Goal: Information Seeking & Learning: Learn about a topic

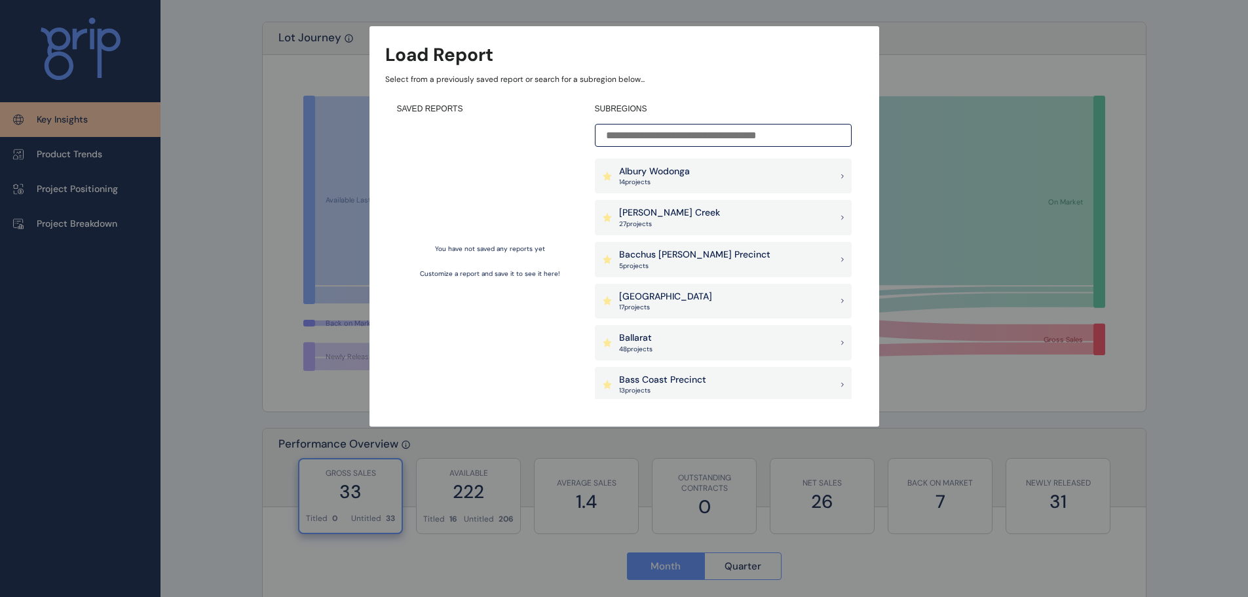
click at [1138, 183] on div "Load Report Select from a previously saved report or search for a subregion bel…" at bounding box center [624, 200] width 1248 height 400
click at [1151, 187] on div "Load Report Select from a previously saved report or search for a subregion bel…" at bounding box center [624, 200] width 1248 height 400
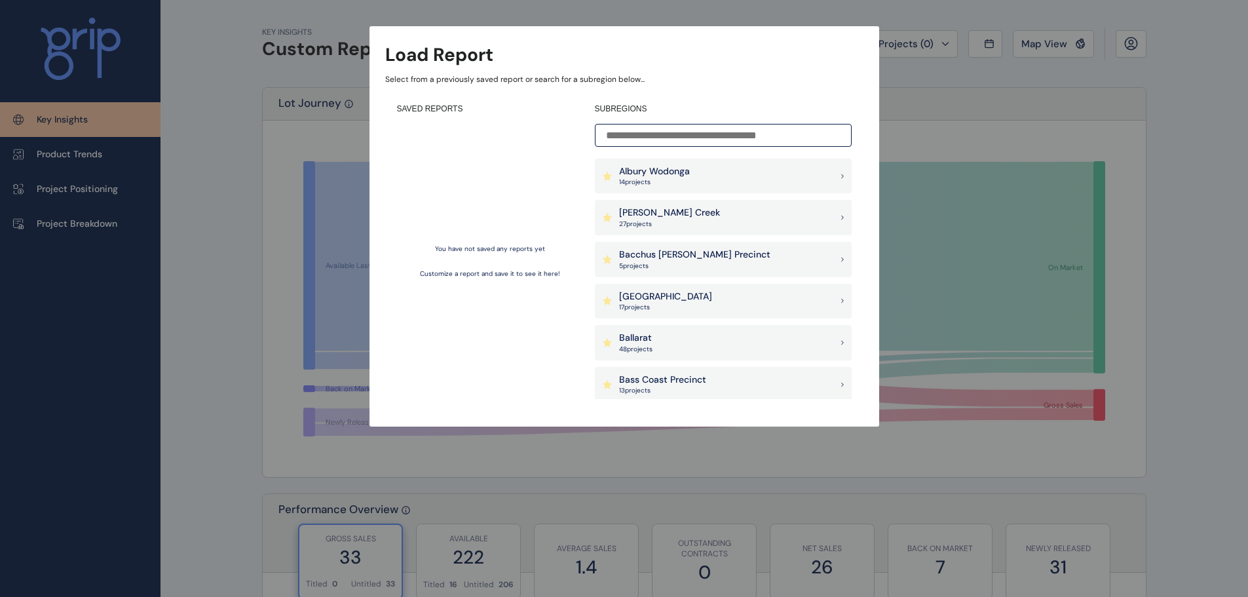
click at [685, 69] on div "Load Report Select from a previously saved report or search for a subregion bel…" at bounding box center [625, 226] width 510 height 400
click at [1065, 123] on div "Load Report Select from a previously saved report or search for a subregion bel…" at bounding box center [624, 200] width 1248 height 400
click at [930, 107] on div "Load Report Select from a previously saved report or search for a subregion bel…" at bounding box center [624, 200] width 1248 height 400
click at [699, 142] on input at bounding box center [723, 135] width 257 height 23
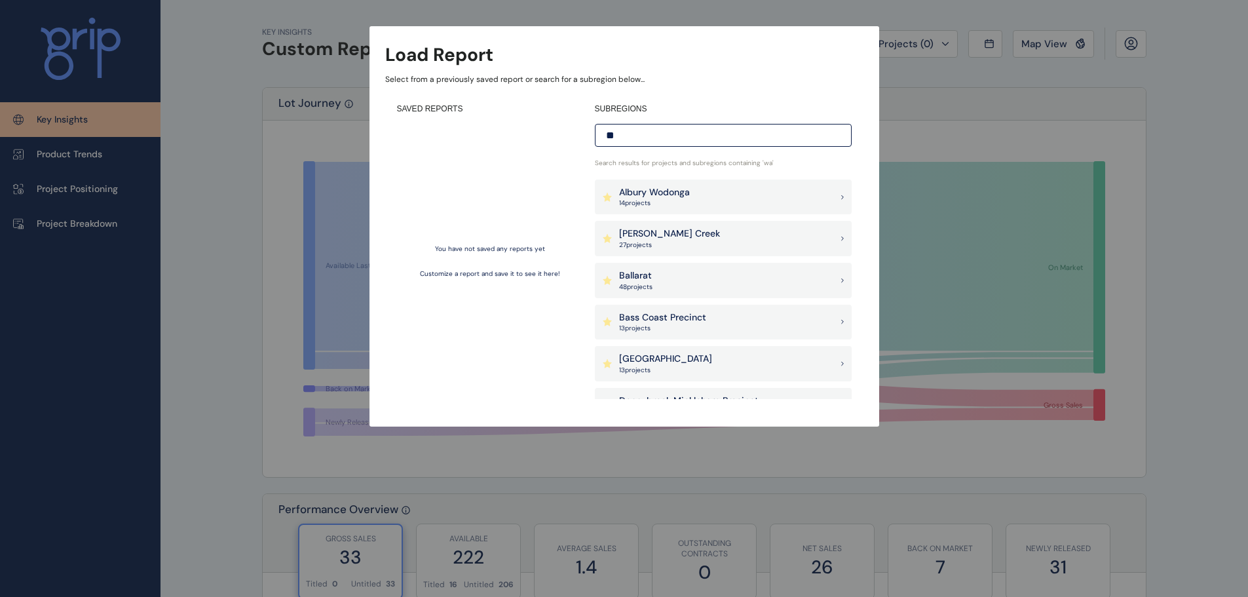
type input "*"
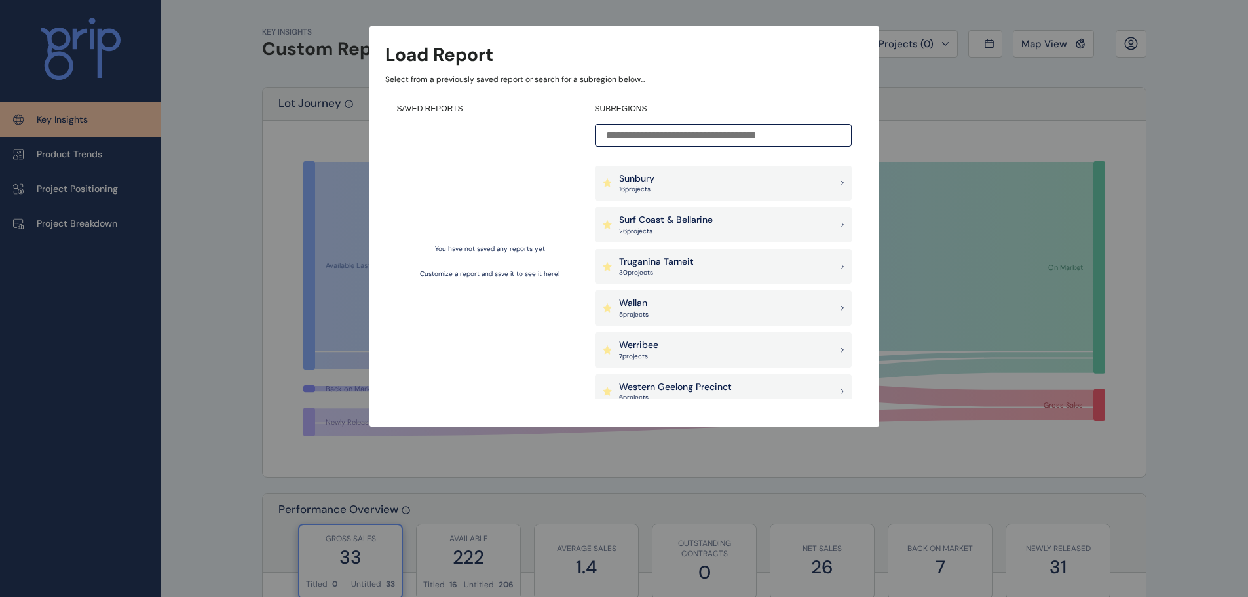
scroll to position [1223, 0]
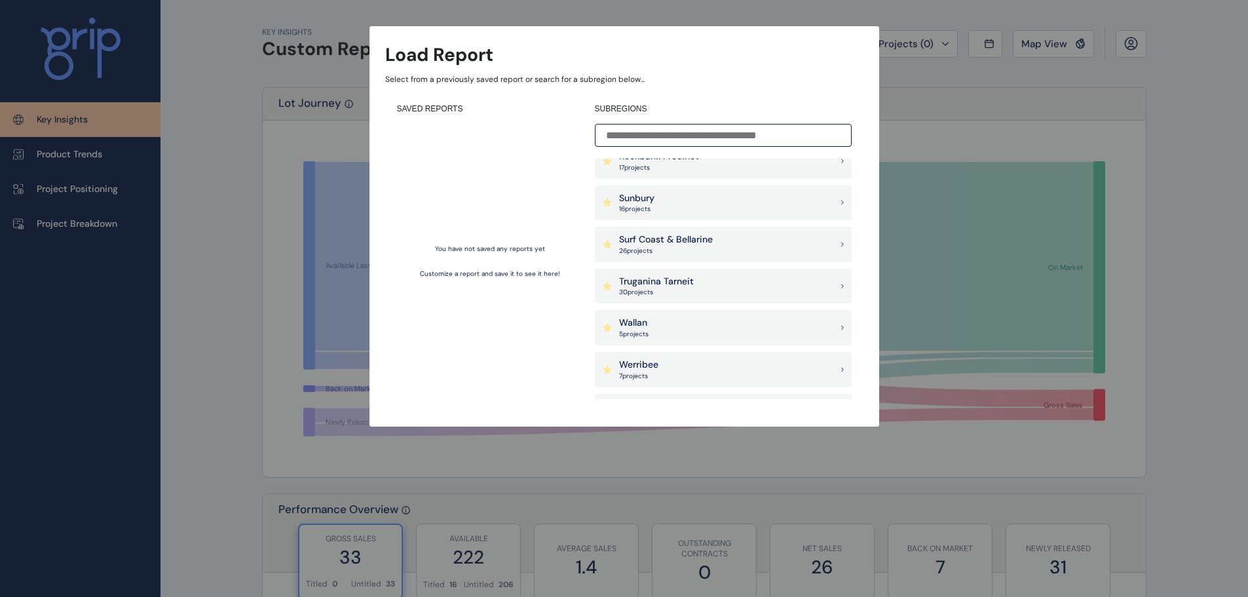
click at [701, 242] on p "Surf Coast & Bellarine" at bounding box center [666, 239] width 94 height 13
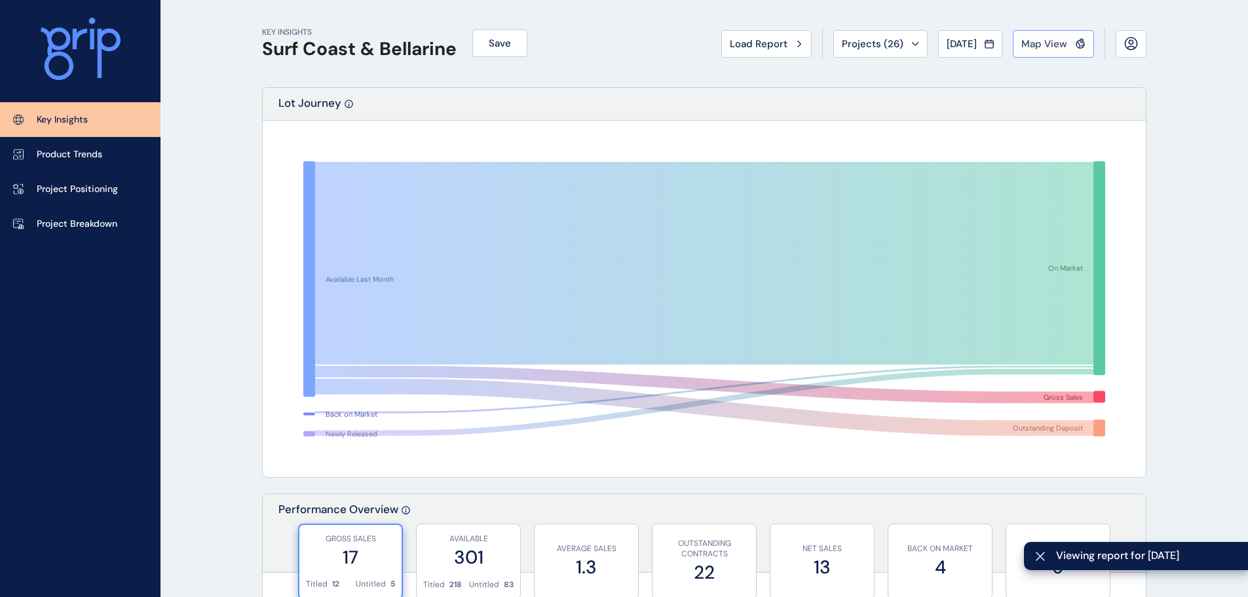
click at [1035, 48] on span "Map View" at bounding box center [1045, 43] width 46 height 13
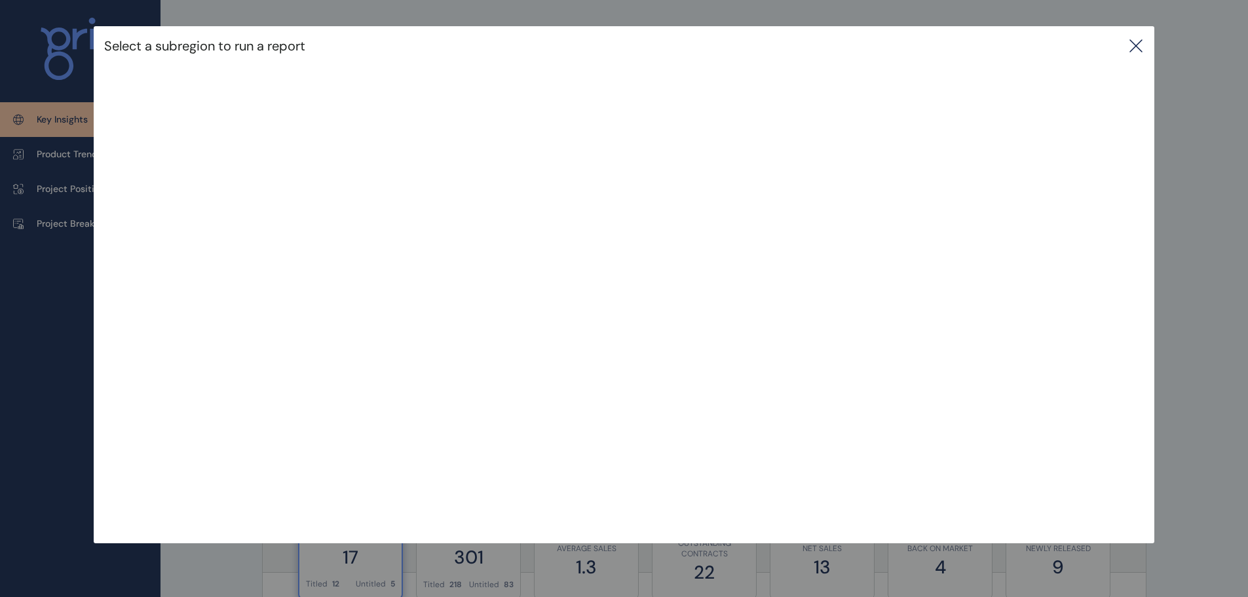
click at [1144, 47] on icon at bounding box center [1136, 46] width 16 height 16
